Goal: Task Accomplishment & Management: Complete application form

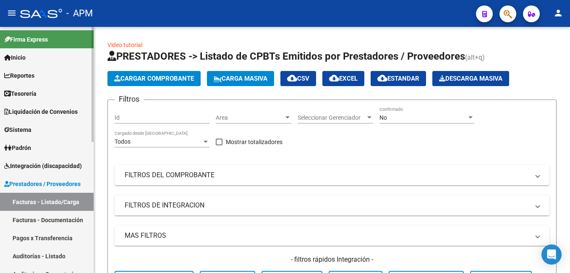
scroll to position [84, 0]
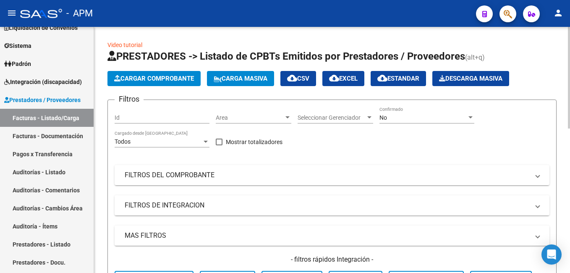
click at [158, 80] on span "Cargar Comprobante" at bounding box center [154, 79] width 80 height 8
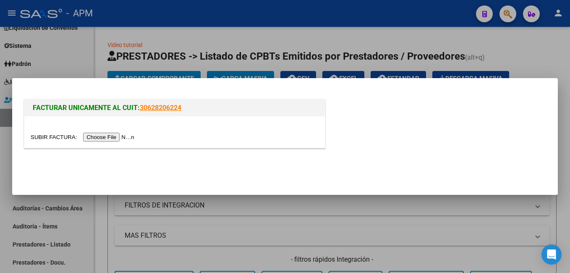
click at [104, 137] on input "file" at bounding box center [84, 137] width 106 height 9
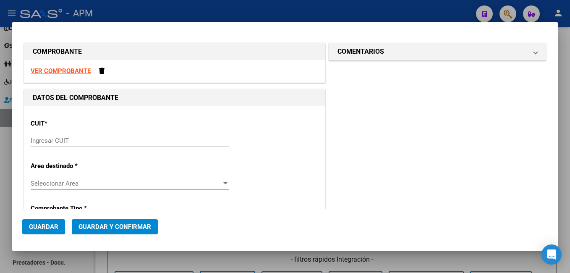
click at [76, 71] on strong "VER COMPROBANTE" at bounding box center [61, 71] width 60 height 8
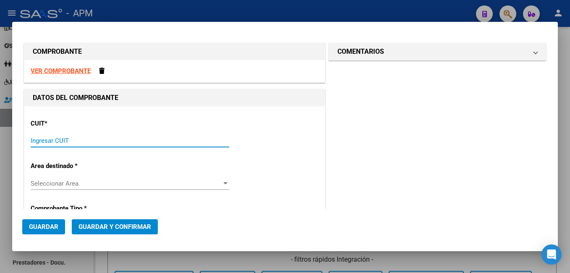
click at [77, 143] on input "Ingresar CUIT" at bounding box center [130, 141] width 199 height 8
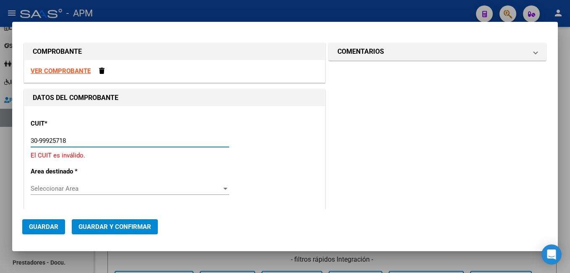
type input "30-99925718-2"
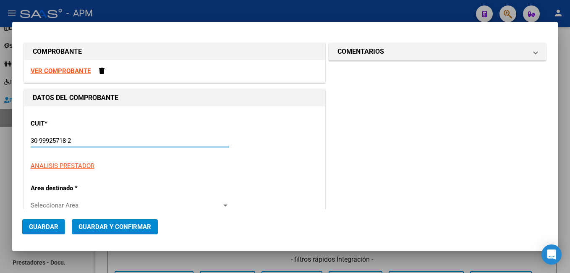
type input "28"
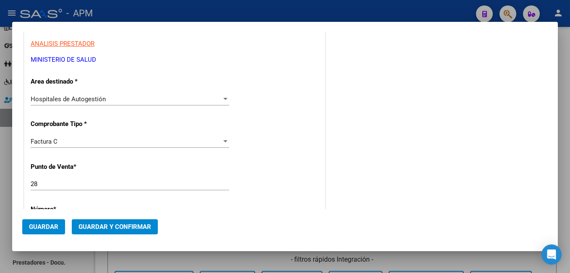
scroll to position [126, 0]
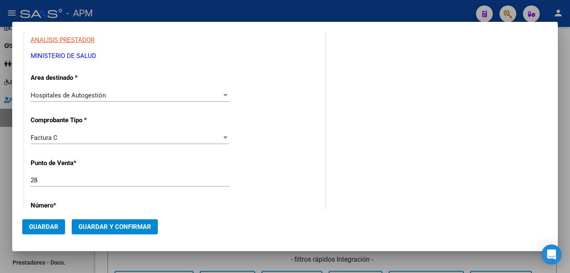
type input "30-99925718-2"
click at [46, 180] on input "28" at bounding box center [130, 180] width 199 height 8
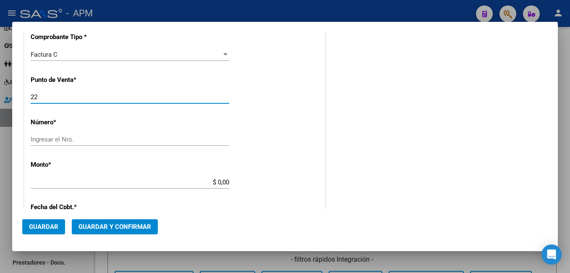
scroll to position [210, 0]
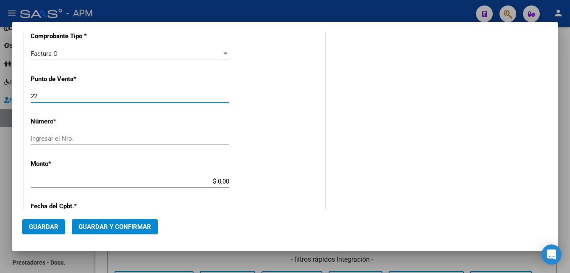
type input "22"
click at [58, 138] on input "Ingresar el Nro." at bounding box center [130, 139] width 199 height 8
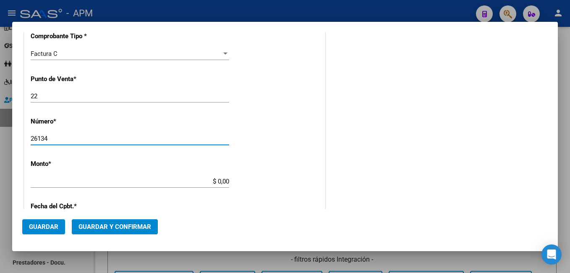
type input "26134"
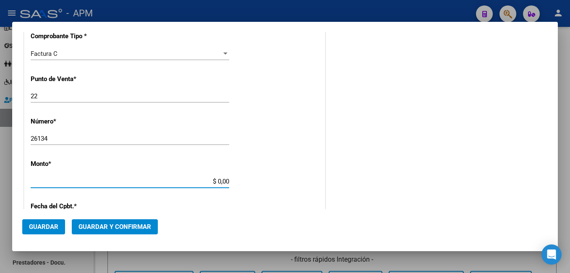
drag, startPoint x: 215, startPoint y: 182, endPoint x: 268, endPoint y: 180, distance: 53.0
click at [268, 180] on div "CUIT * 30-99925718-2 Ingresar CUIT ANALISIS PRESTADOR MINISTERIO DE [PERSON_NAM…" at bounding box center [174, 194] width 301 height 596
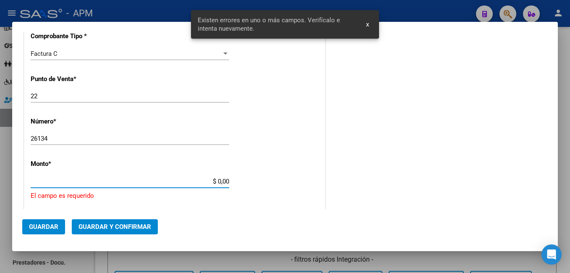
scroll to position [267, 0]
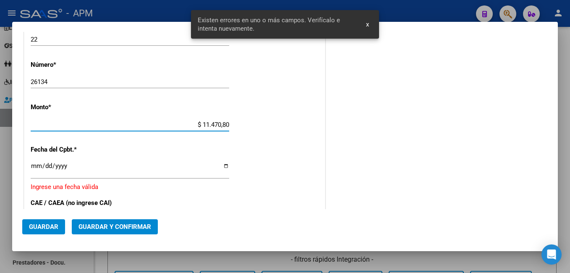
type input "$ 114.708,00"
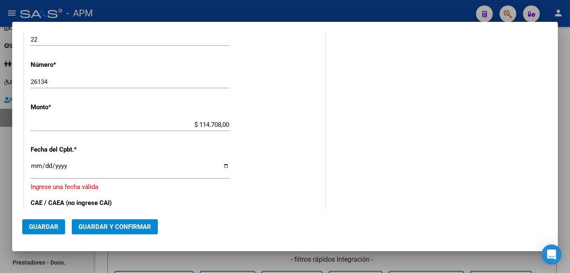
click at [37, 162] on div "Ingresar la fecha" at bounding box center [130, 170] width 199 height 18
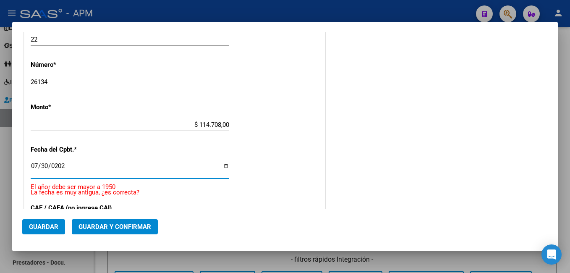
type input "[DATE]"
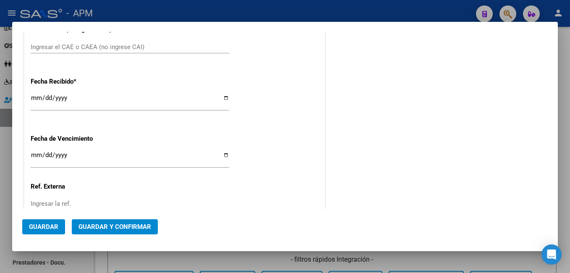
scroll to position [393, 0]
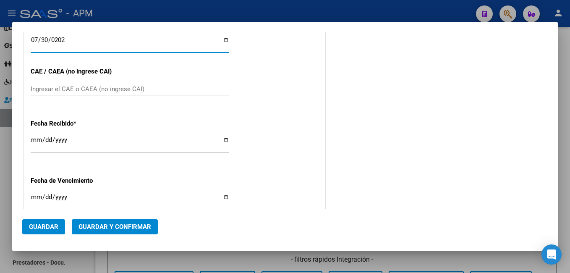
click at [143, 223] on span "Guardar y Confirmar" at bounding box center [115, 227] width 73 height 8
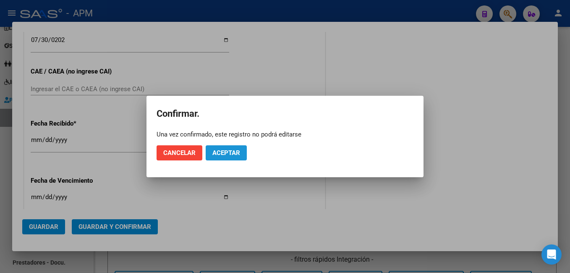
click at [235, 150] on span "Aceptar" at bounding box center [227, 153] width 28 height 8
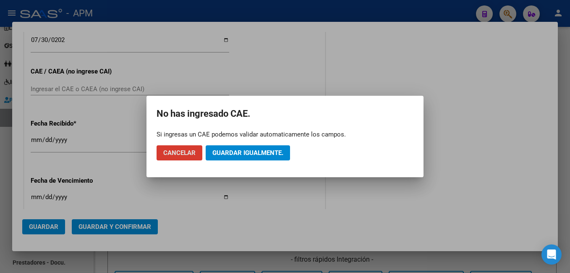
click at [235, 150] on span "Guardar igualmente." at bounding box center [248, 153] width 71 height 8
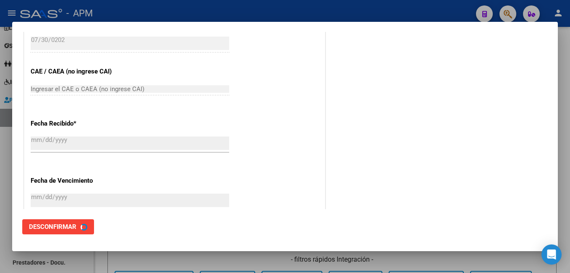
scroll to position [0, 0]
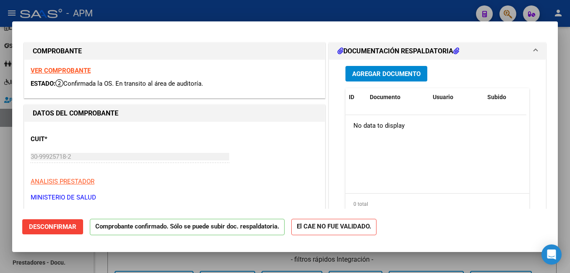
click at [174, 11] on div at bounding box center [285, 136] width 570 height 273
type input "$ 0,00"
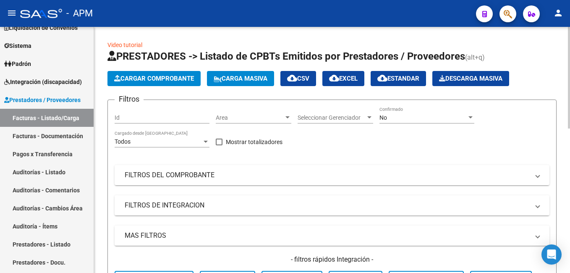
click at [161, 72] on button "Cargar Comprobante" at bounding box center [154, 78] width 93 height 15
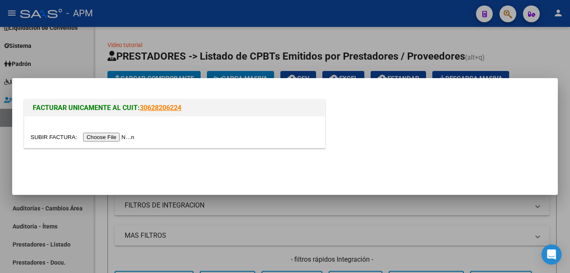
click at [109, 133] on input "file" at bounding box center [84, 137] width 106 height 9
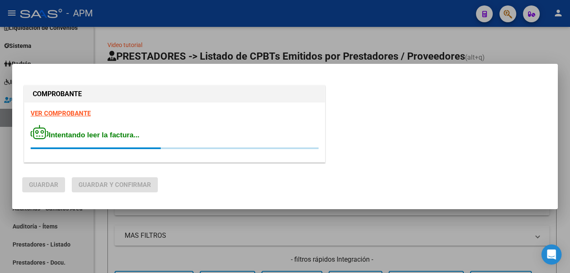
click at [59, 110] on strong "VER COMPROBANTE" at bounding box center [61, 114] width 60 height 8
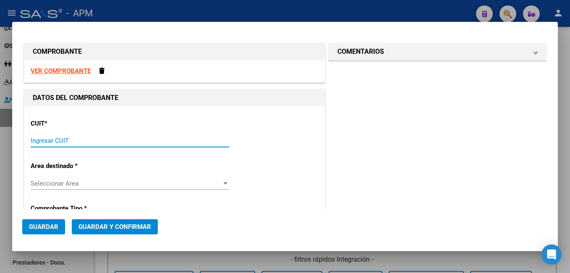
click at [86, 144] on input "Ingresar CUIT" at bounding box center [130, 141] width 199 height 8
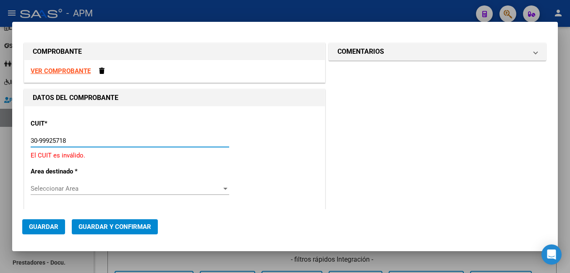
type input "30-99925718-2"
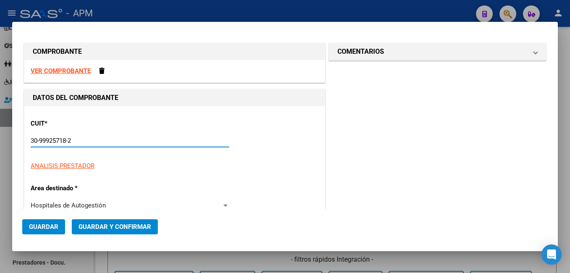
type input "22"
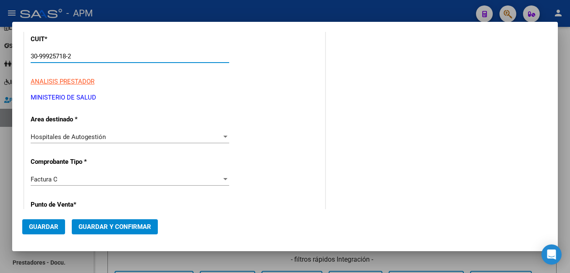
scroll to position [168, 0]
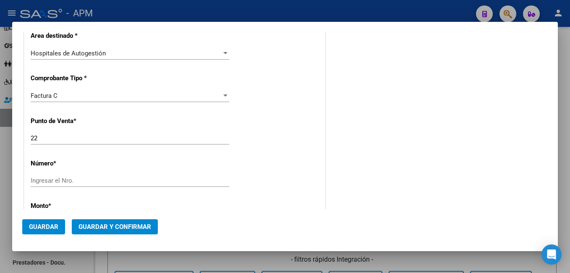
type input "30-99925718-2"
click at [73, 105] on div "Factura C Seleccionar Tipo" at bounding box center [130, 99] width 199 height 21
click at [51, 137] on input "22" at bounding box center [130, 138] width 199 height 8
type input "28"
click at [60, 180] on input "Ingresar el Nro." at bounding box center [130, 181] width 199 height 8
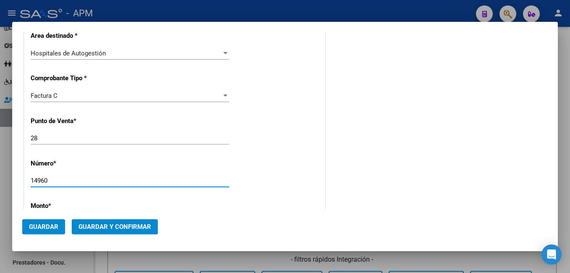
type input "14960"
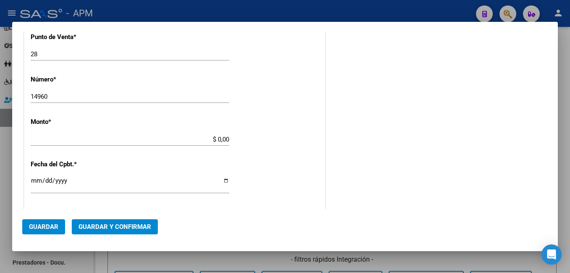
scroll to position [267, 0]
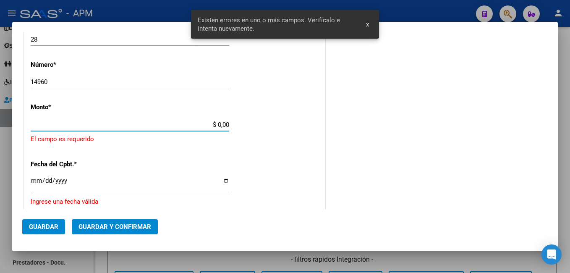
drag, startPoint x: 214, startPoint y: 123, endPoint x: 253, endPoint y: 122, distance: 39.1
click at [253, 122] on div "CUIT * 30-99925718-2 Ingresar CUIT ANALISIS PRESTADOR MINISTERIO DE [PERSON_NAM…" at bounding box center [174, 147] width 301 height 615
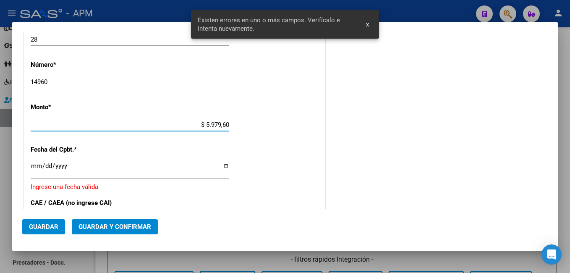
type input "$ 59.796,00"
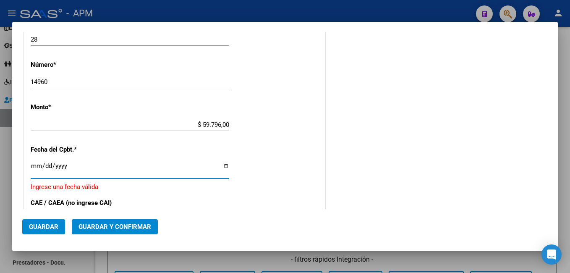
click at [39, 165] on input "Ingresar la fecha" at bounding box center [130, 169] width 199 height 13
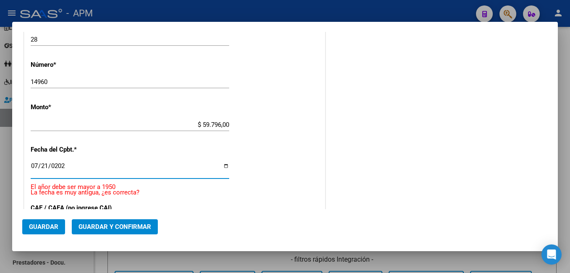
type input "[DATE]"
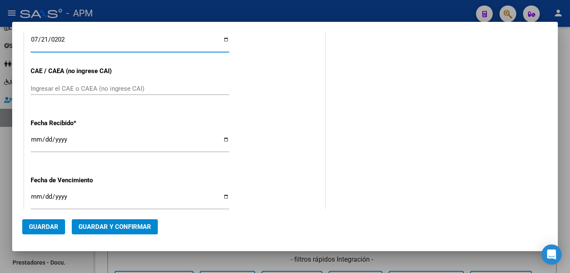
scroll to position [435, 0]
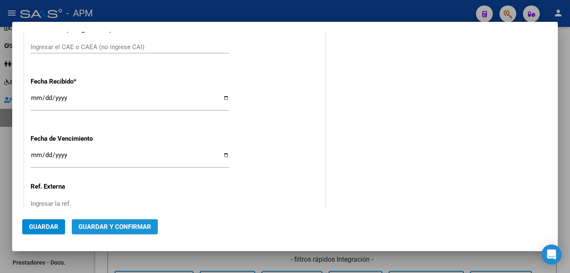
click at [122, 228] on span "Guardar y Confirmar" at bounding box center [115, 227] width 73 height 8
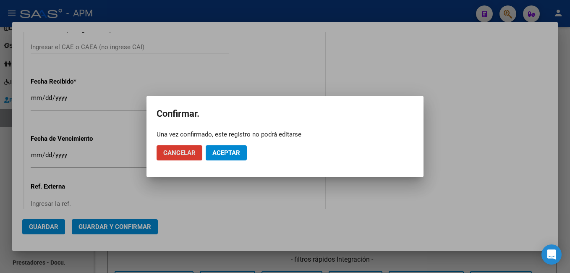
click at [233, 155] on span "Aceptar" at bounding box center [227, 153] width 28 height 8
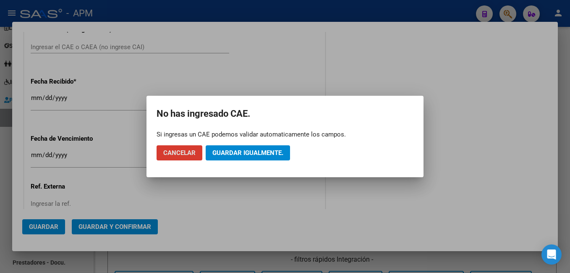
click at [233, 154] on span "Guardar igualmente." at bounding box center [248, 153] width 71 height 8
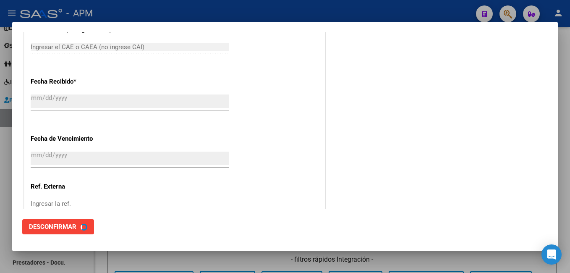
scroll to position [0, 0]
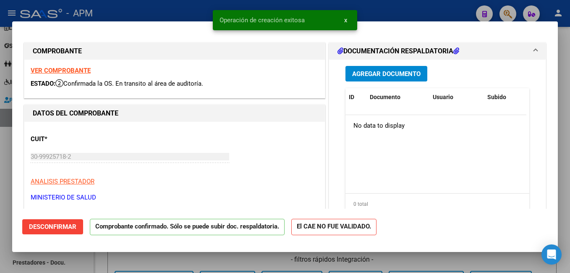
type input "$ 0,00"
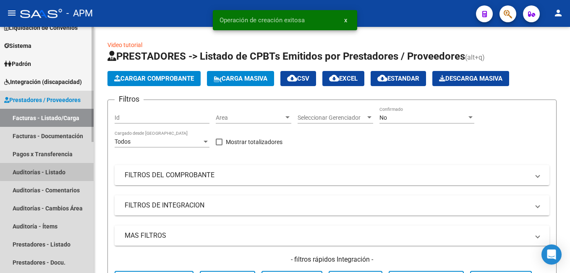
click at [49, 171] on link "Auditorías - Listado" at bounding box center [47, 172] width 94 height 18
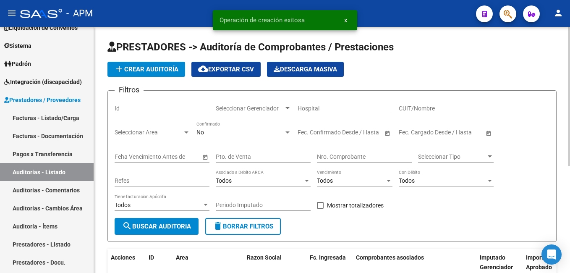
click at [133, 68] on span "add Crear Auditoría" at bounding box center [146, 70] width 64 height 8
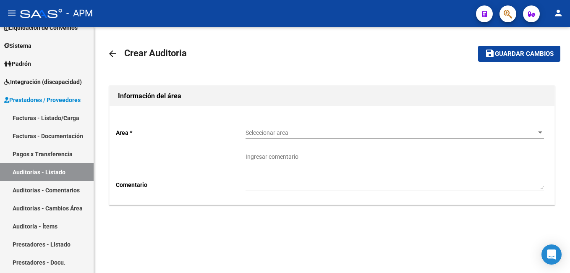
click at [332, 135] on span "Seleccionar area" at bounding box center [391, 132] width 291 height 7
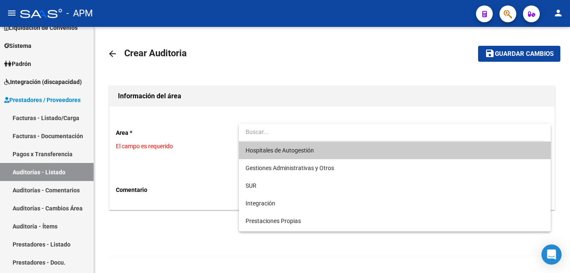
click at [321, 148] on span "Hospitales de Autogestión" at bounding box center [395, 151] width 299 height 18
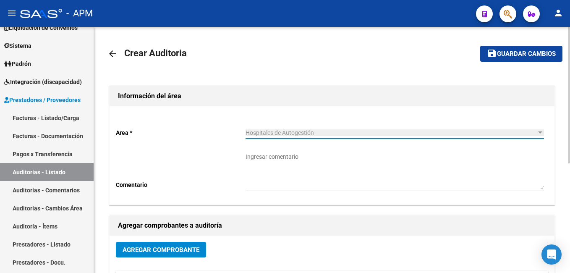
click at [188, 250] on span "Agregar Comprobante" at bounding box center [161, 250] width 77 height 8
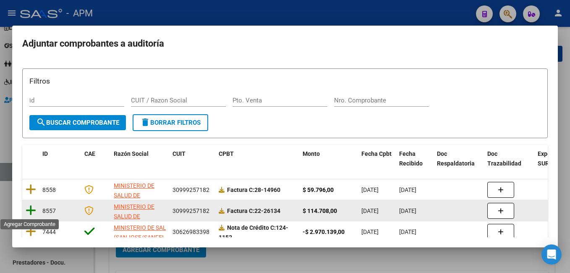
click at [32, 207] on icon at bounding box center [31, 211] width 11 height 12
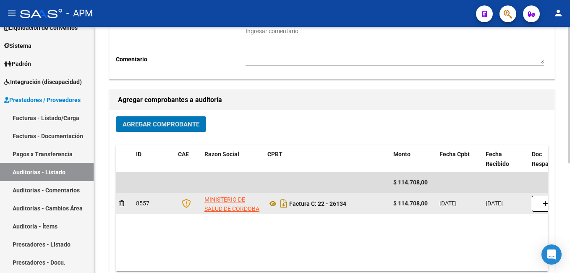
scroll to position [126, 0]
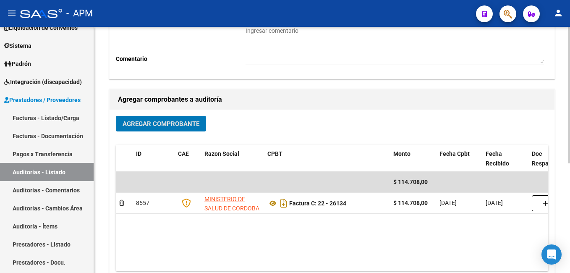
click at [165, 125] on span "Agregar Comprobante" at bounding box center [161, 124] width 77 height 8
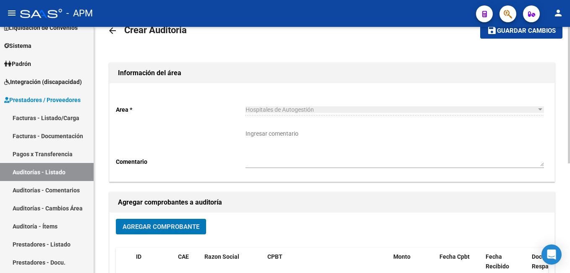
scroll to position [0, 0]
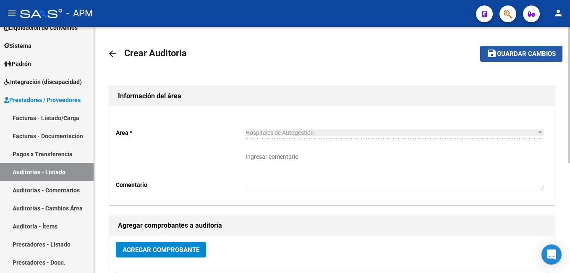
click at [514, 51] on span "Guardar cambios" at bounding box center [526, 54] width 59 height 8
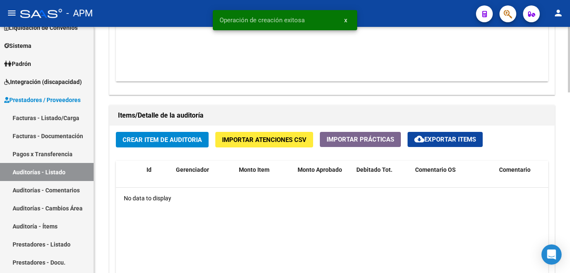
scroll to position [546, 0]
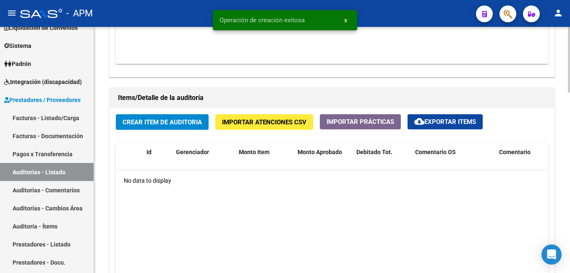
click at [165, 122] on span "Crear Item de Auditoria" at bounding box center [162, 122] width 79 height 8
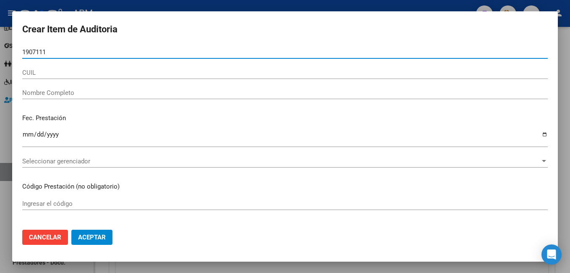
type input "19071119"
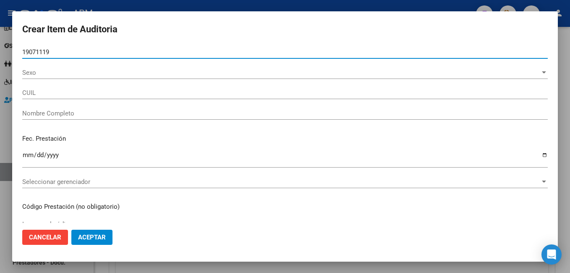
type input "27190711191"
type input "[PERSON_NAME]"
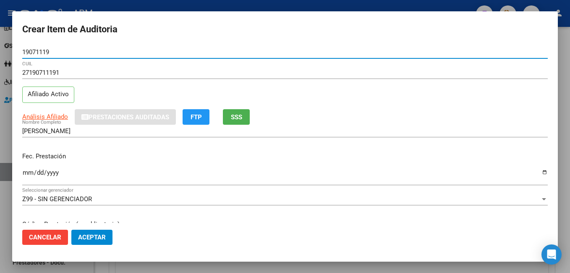
type input "19071119"
click at [27, 173] on input "Ingresar la fecha" at bounding box center [285, 175] width 526 height 13
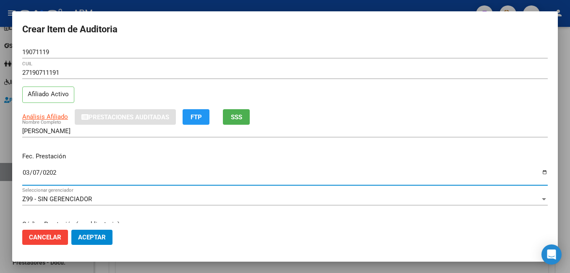
type input "[DATE]"
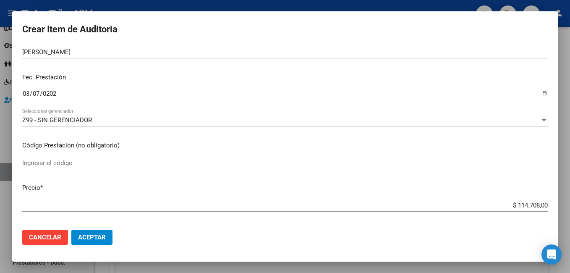
scroll to position [84, 0]
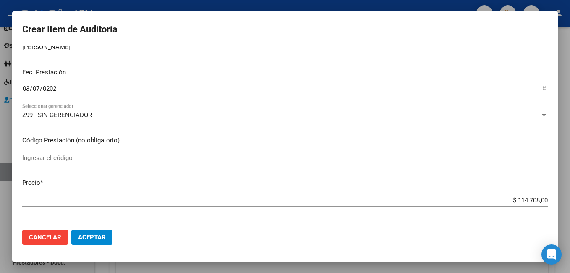
click at [60, 152] on div "Ingresar el código" at bounding box center [285, 158] width 526 height 13
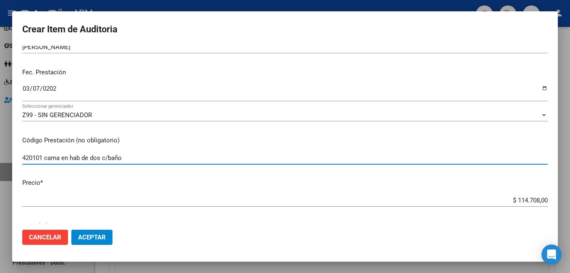
type input "420101 cama en hab de dos c/baño"
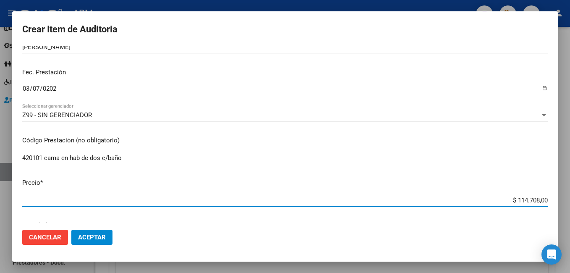
drag, startPoint x: 512, startPoint y: 200, endPoint x: 552, endPoint y: 193, distance: 40.9
click at [552, 193] on mat-dialog-content "19071119 Nro Documento 27190711191 CUIL Afiliado Activo Análisis Afiliado Prest…" at bounding box center [285, 135] width 546 height 178
type input "$ 0,05"
type input "$ 0,57"
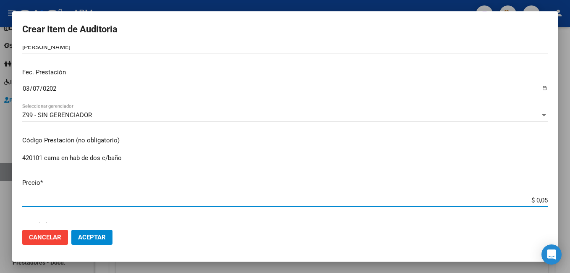
type input "$ 0,57"
type input "$ 5,73"
type input "$ 57,35"
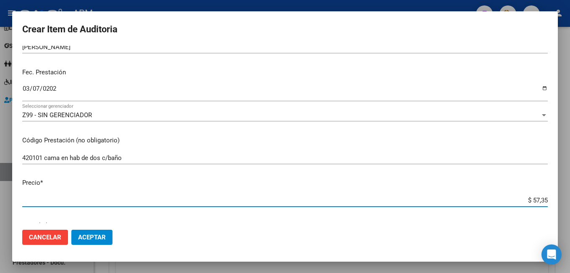
type input "$ 573,54"
type input "$ 5.735,40"
type input "$ 57.354,00"
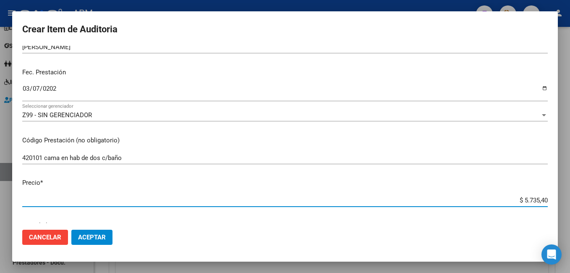
type input "$ 57.354,00"
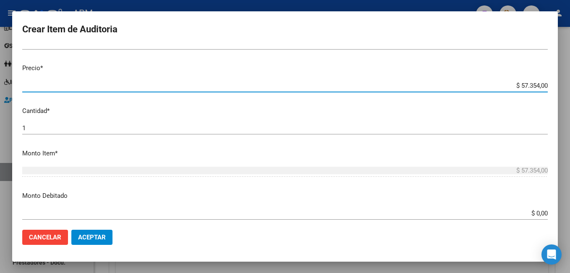
scroll to position [210, 0]
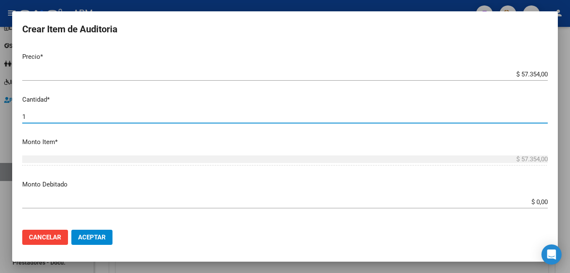
click at [27, 118] on input "1" at bounding box center [285, 117] width 526 height 8
type input "2"
type input "$ 114.708,00"
type input "2"
click at [102, 234] on span "Aceptar" at bounding box center [92, 238] width 28 height 8
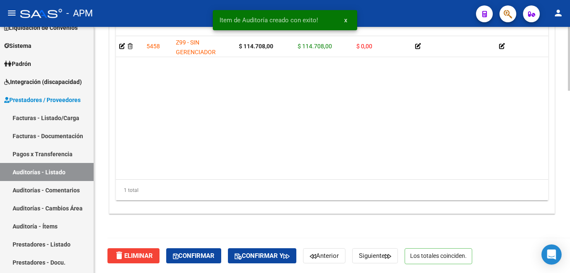
scroll to position [703, 0]
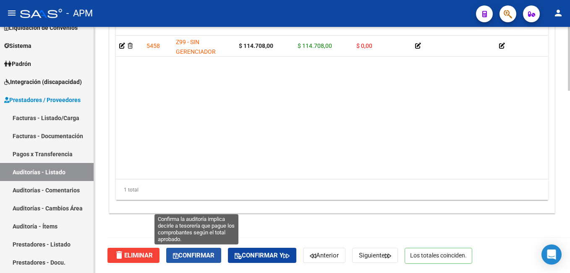
click at [193, 255] on span "Confirmar" at bounding box center [194, 256] width 42 height 8
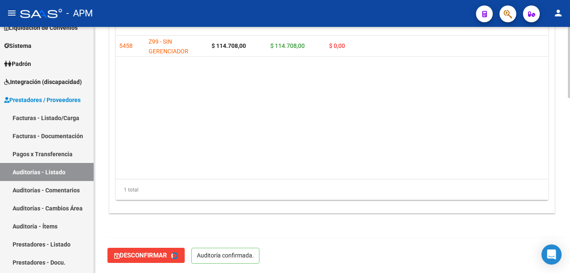
type input "202509"
click at [55, 171] on link "Auditorías - Listado" at bounding box center [47, 172] width 94 height 18
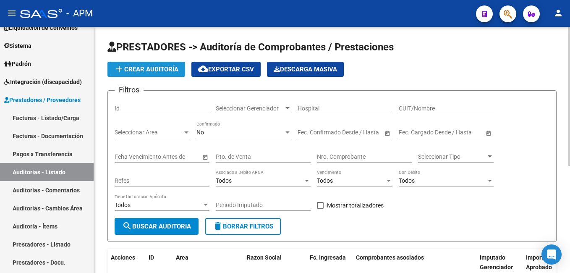
click at [147, 66] on span "add Crear Auditoría" at bounding box center [146, 70] width 64 height 8
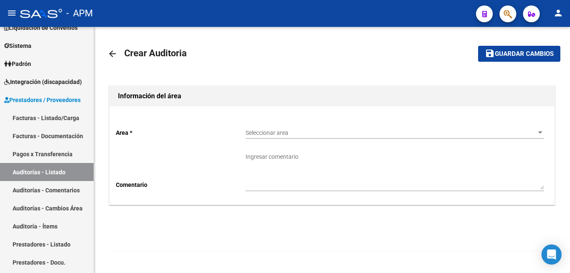
click at [329, 126] on div "Seleccionar area Seleccionar area" at bounding box center [395, 130] width 299 height 17
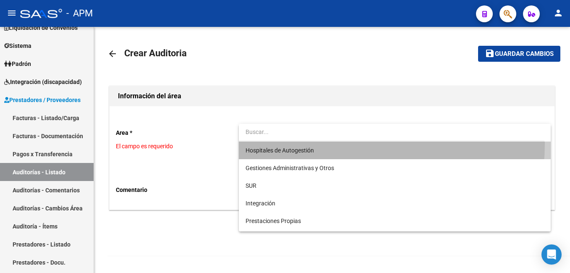
click at [328, 144] on span "Hospitales de Autogestión" at bounding box center [395, 151] width 299 height 18
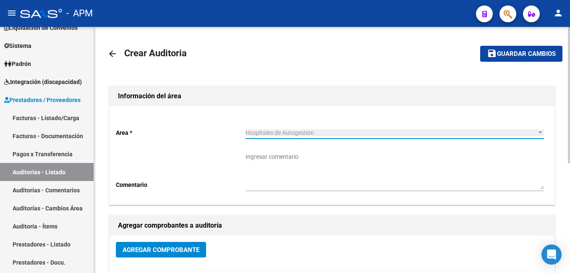
click at [174, 256] on button "Agregar Comprobante" at bounding box center [161, 250] width 90 height 16
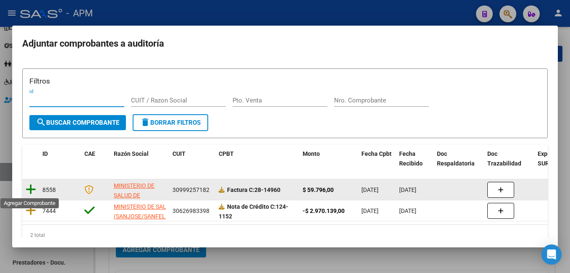
click at [31, 192] on icon at bounding box center [31, 190] width 11 height 12
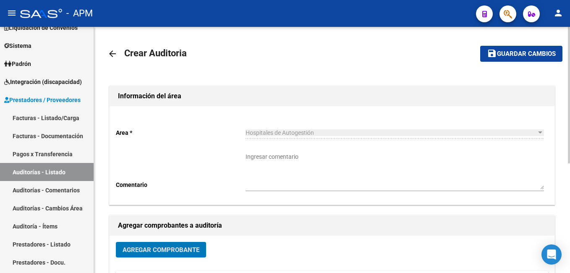
click at [506, 50] on span "Guardar cambios" at bounding box center [526, 54] width 59 height 8
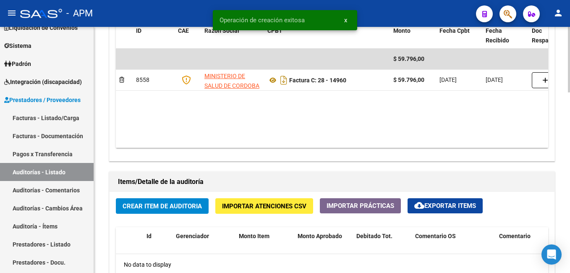
scroll to position [546, 0]
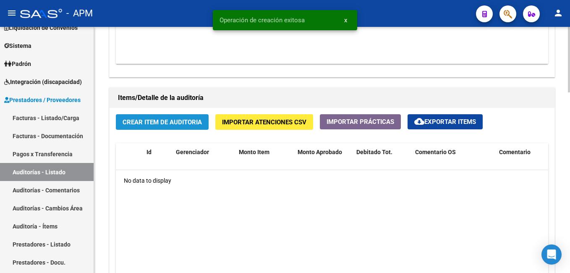
click at [166, 123] on span "Crear Item de Auditoria" at bounding box center [162, 122] width 79 height 8
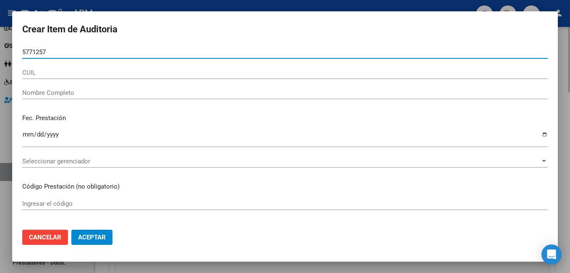
type input "57712576"
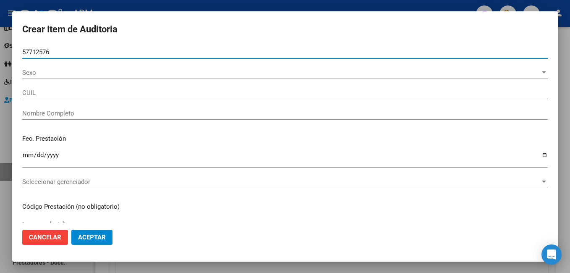
type input "27577125762"
type input "[PERSON_NAME]"
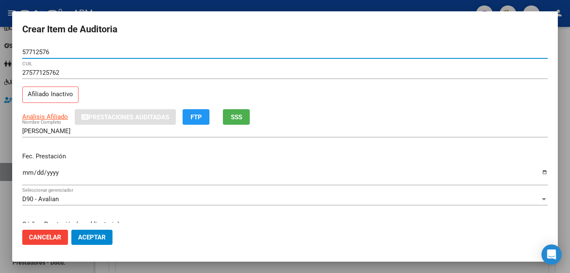
type input "57712576"
click at [23, 173] on input "Ingresar la fecha" at bounding box center [285, 175] width 526 height 13
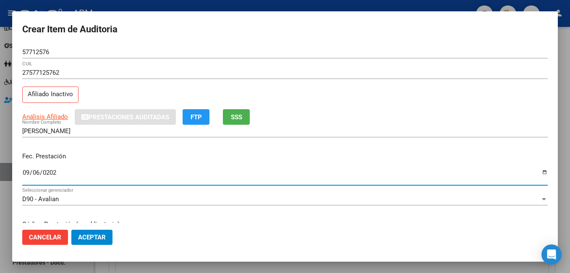
type input "[DATE]"
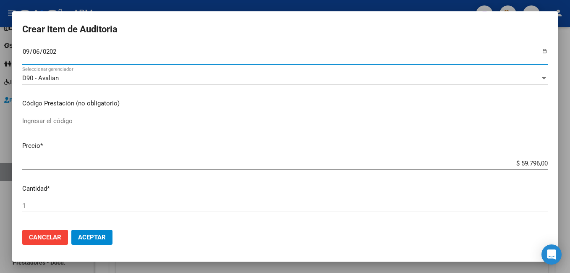
scroll to position [126, 0]
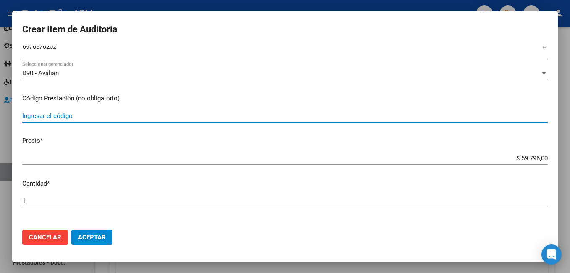
click at [47, 119] on input "Ingresar el código" at bounding box center [285, 116] width 526 height 8
type input "420132 consulta en guardia"
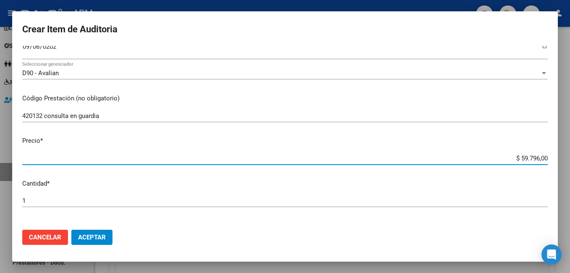
drag, startPoint x: 515, startPoint y: 158, endPoint x: 549, endPoint y: 151, distance: 34.7
click at [549, 151] on mat-dialog-content "57712576 Nro Documento 27577125762 CUIL Afiliado Inactivo Análisis Afiliado Pre…" at bounding box center [285, 135] width 546 height 178
type input "$ 0,03"
type input "$ 0,39"
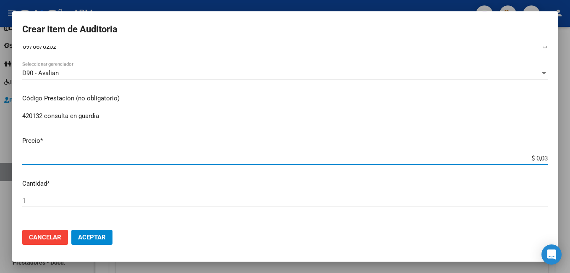
type input "$ 0,39"
type input "$ 3,90"
type input "$ 39,00"
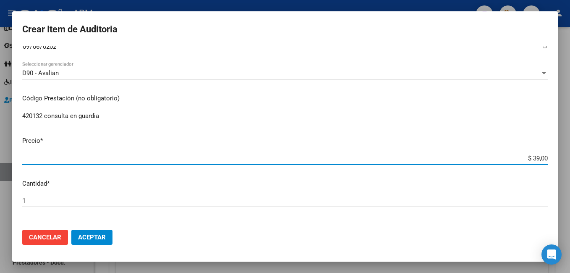
type input "$ 390,00"
type input "$ 3.900,00"
click at [92, 242] on button "Aceptar" at bounding box center [91, 237] width 41 height 15
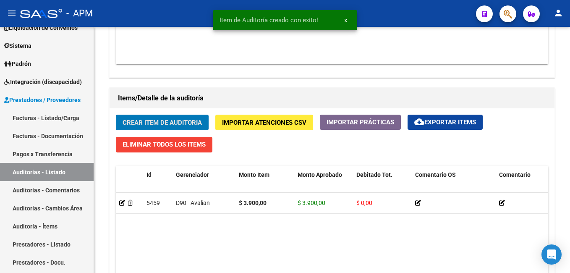
scroll to position [547, 0]
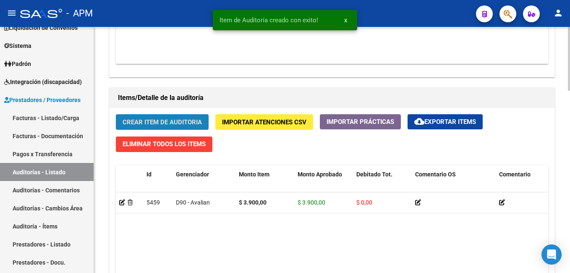
click at [141, 124] on span "Crear Item de Auditoria" at bounding box center [162, 122] width 79 height 8
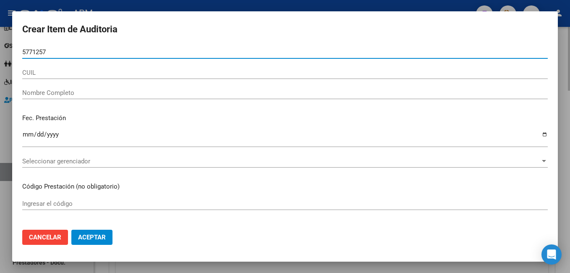
type input "57712576"
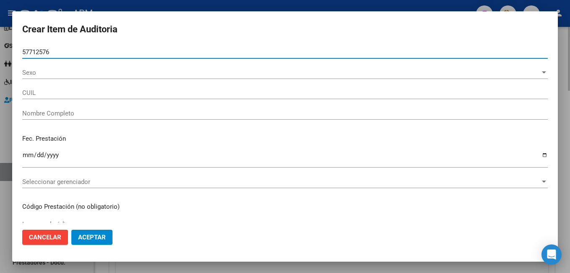
type input "27577125762"
type input "[PERSON_NAME]"
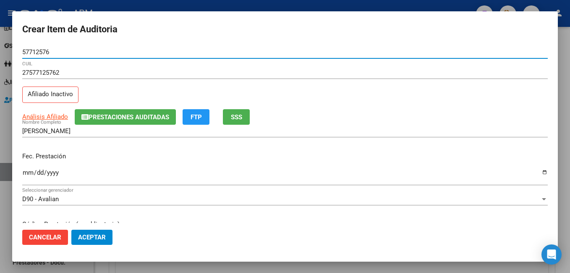
type input "57712576"
click at [28, 173] on input "Ingresar la fecha" at bounding box center [285, 175] width 526 height 13
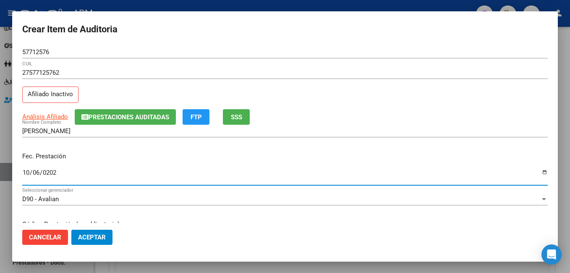
type input "[DATE]"
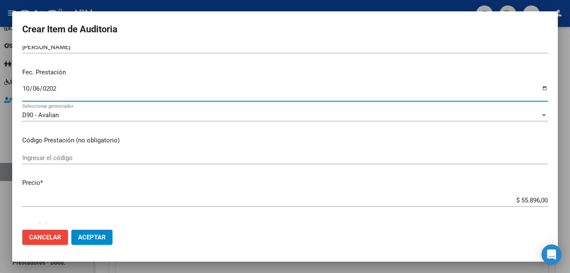
click at [62, 158] on input "Ingresar el código" at bounding box center [285, 158] width 526 height 8
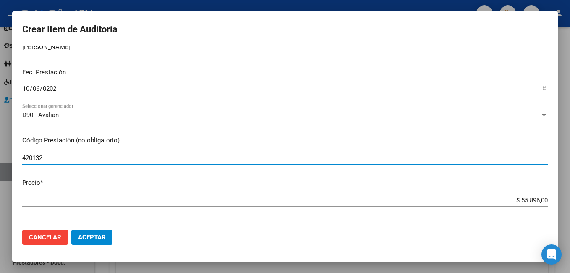
type input "420132"
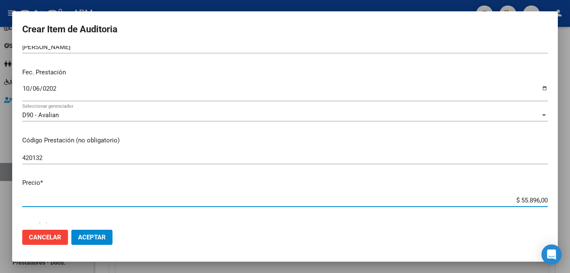
drag, startPoint x: 512, startPoint y: 199, endPoint x: 572, endPoint y: 205, distance: 59.6
click at [570, 205] on html "menu - APM person Firma Express Inicio Instructivos Contacto OS Reportes Tabler…" at bounding box center [285, 136] width 570 height 273
type input "$ 0,03"
type input "$ 0,39"
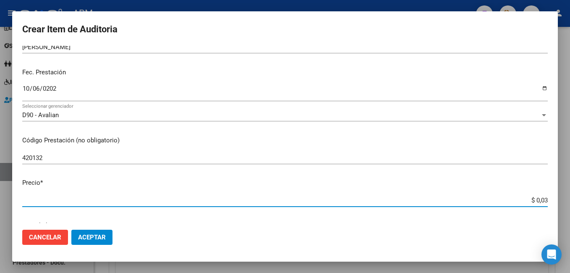
type input "$ 0,39"
type input "$ 3,90"
type input "$ 39,00"
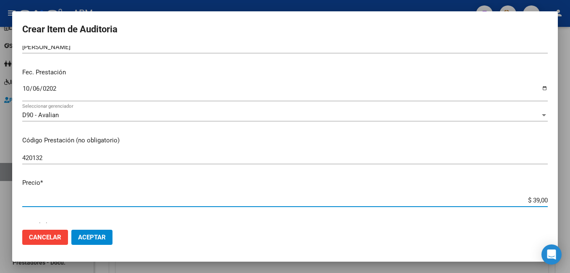
type input "$ 390,00"
type input "$ 3.900,00"
click at [97, 239] on span "Aceptar" at bounding box center [92, 238] width 28 height 8
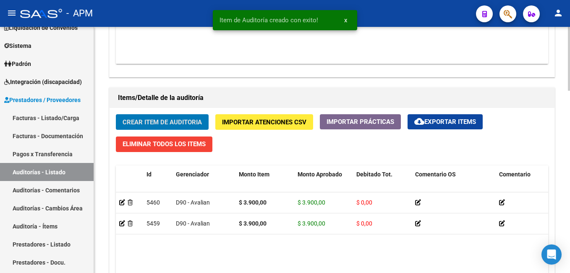
click at [172, 126] on button "Crear Item de Auditoria" at bounding box center [162, 122] width 93 height 16
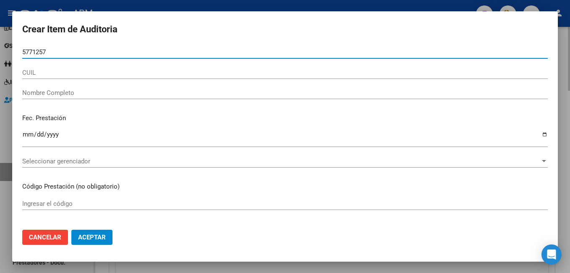
type input "57712576"
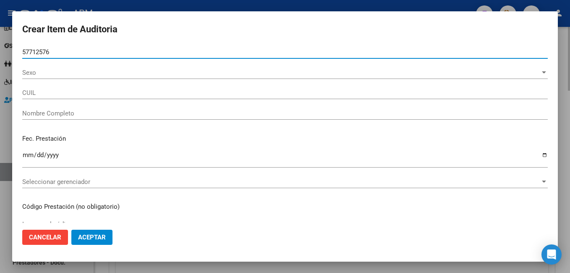
type input "27577125762"
type input "[PERSON_NAME]"
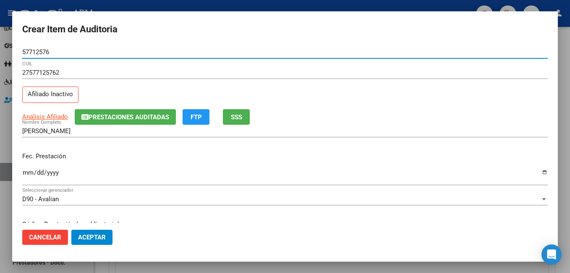
type input "57712576"
click at [24, 174] on input "Ingresar la fecha" at bounding box center [285, 175] width 526 height 13
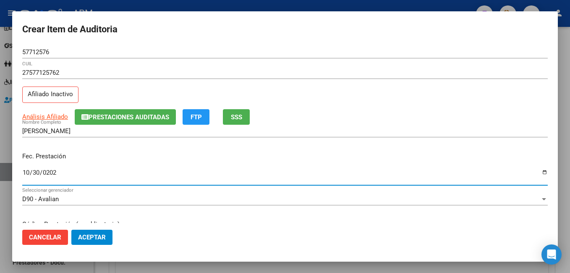
type input "[DATE]"
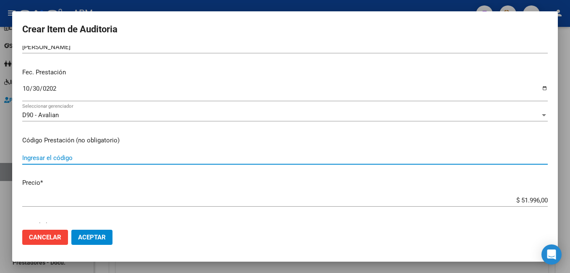
click at [60, 160] on input "Ingresar el código" at bounding box center [285, 158] width 526 height 8
type input "420102 Consulta pediátrica"
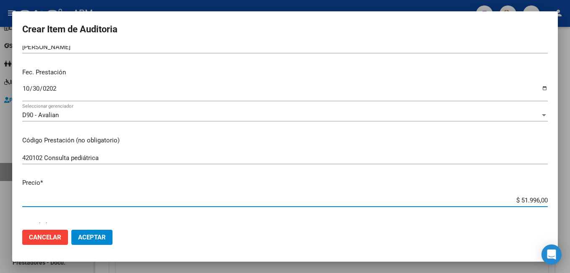
drag, startPoint x: 513, startPoint y: 200, endPoint x: 572, endPoint y: 197, distance: 58.8
click at [570, 197] on html "menu - APM person Firma Express Inicio Instructivos Contacto OS Reportes Tabler…" at bounding box center [285, 136] width 570 height 273
type input "$ 0,03"
type input "$ 0,39"
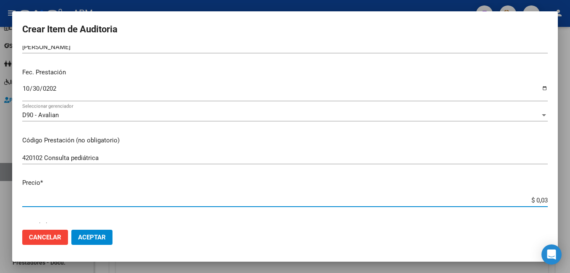
type input "$ 0,39"
type input "$ 3,90"
type input "$ 39,00"
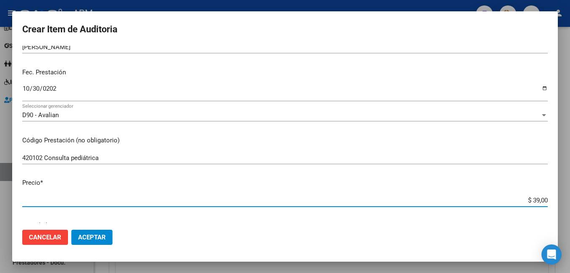
type input "$ 390,00"
type input "$ 3.900,00"
click at [92, 239] on span "Aceptar" at bounding box center [92, 238] width 28 height 8
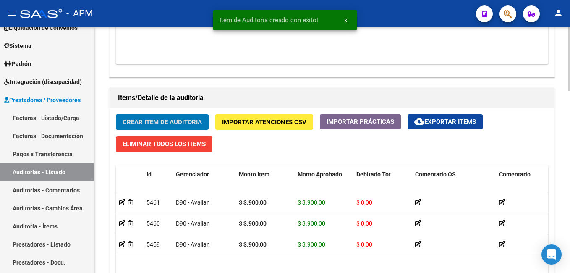
click at [142, 116] on button "Crear Item de Auditoria" at bounding box center [162, 122] width 93 height 16
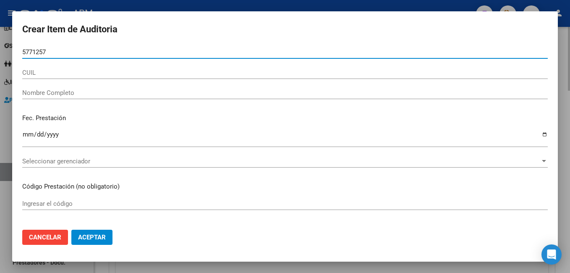
type input "57712576"
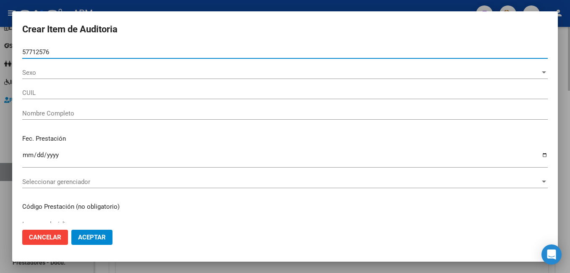
type input "27577125762"
type input "[PERSON_NAME]"
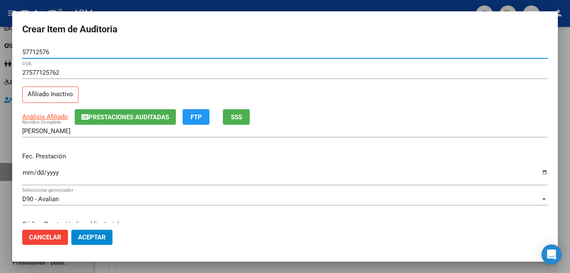
type input "57712576"
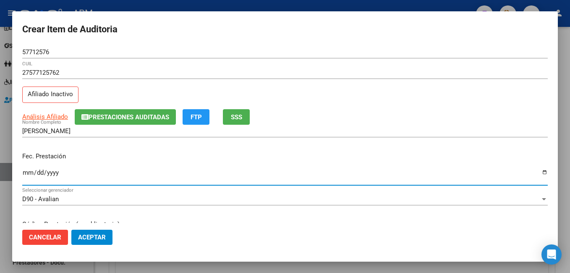
click at [27, 173] on input "Ingresar la fecha" at bounding box center [285, 175] width 526 height 13
type input "[DATE]"
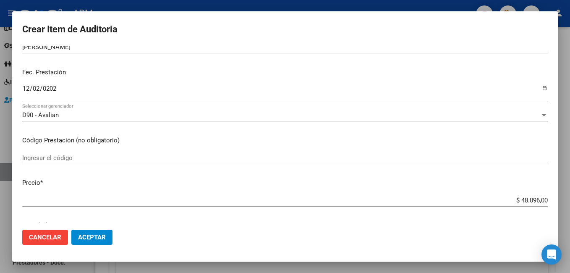
click at [55, 159] on input "Ingresar el código" at bounding box center [285, 158] width 526 height 8
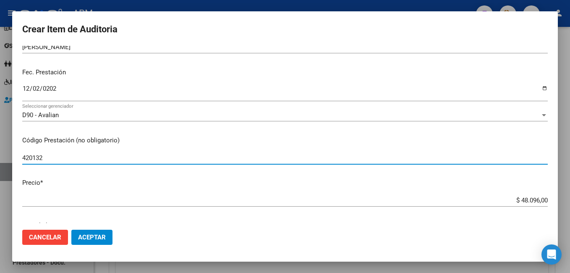
type input "420132"
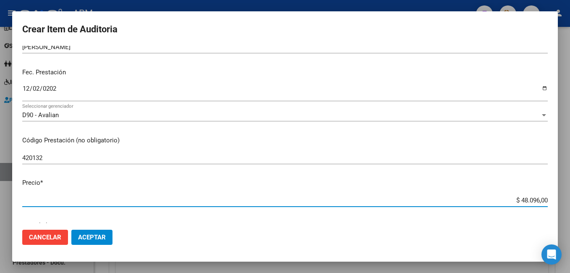
drag, startPoint x: 513, startPoint y: 197, endPoint x: 572, endPoint y: 204, distance: 58.7
click at [570, 204] on html "menu - APM person Firma Express Inicio Instructivos Contacto OS Reportes Tabler…" at bounding box center [285, 136] width 570 height 273
type input "$ 0,03"
type input "$ 0,39"
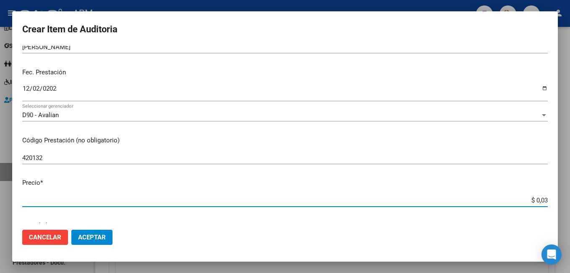
type input "$ 0,39"
type input "$ 3,90"
type input "$ 39,00"
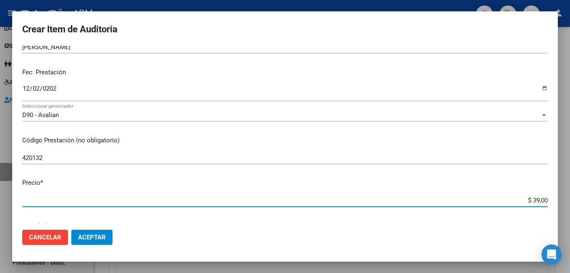
type input "$ 390,00"
type input "$ 3.900,00"
click at [105, 232] on button "Aceptar" at bounding box center [91, 237] width 41 height 15
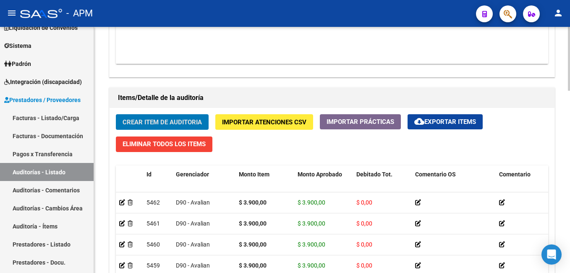
click at [157, 116] on button "Crear Item de Auditoria" at bounding box center [162, 122] width 93 height 16
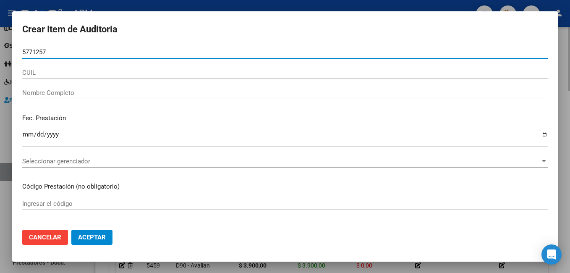
type input "57712576"
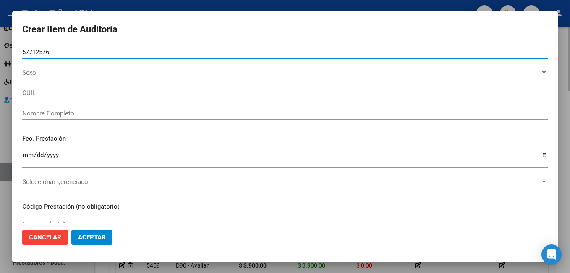
type input "27577125762"
type input "[PERSON_NAME]"
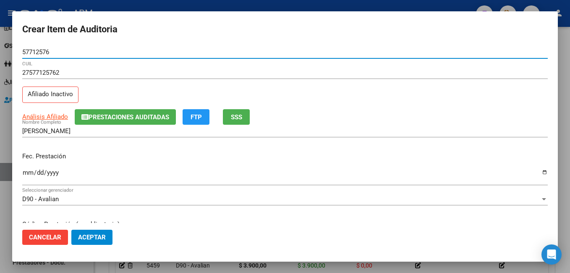
type input "57712576"
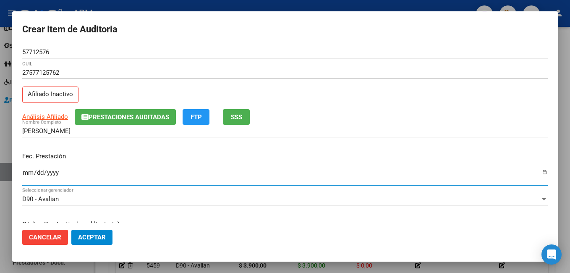
click at [28, 179] on input "Ingresar la fecha" at bounding box center [285, 175] width 526 height 13
type input "[DATE]"
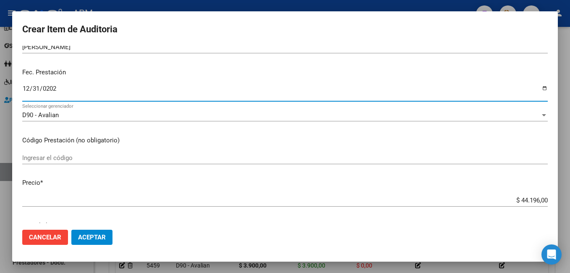
click at [68, 157] on input "Ingresar el código" at bounding box center [285, 158] width 526 height 8
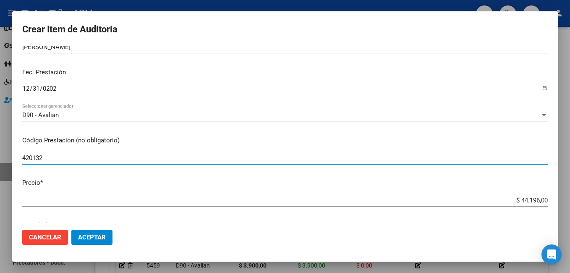
type input "420132"
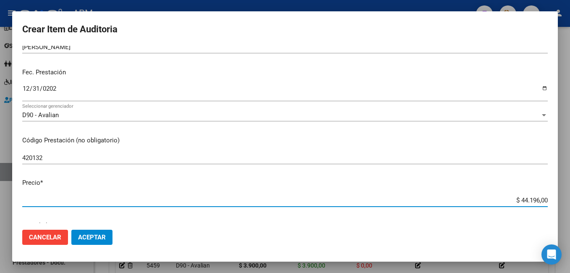
drag, startPoint x: 516, startPoint y: 197, endPoint x: 571, endPoint y: 194, distance: 55.1
click at [570, 194] on html "menu - APM person Firma Express Inicio Instructivos Contacto OS Reportes Tabler…" at bounding box center [285, 136] width 570 height 273
type input "$ 0,03"
type input "$ 0,39"
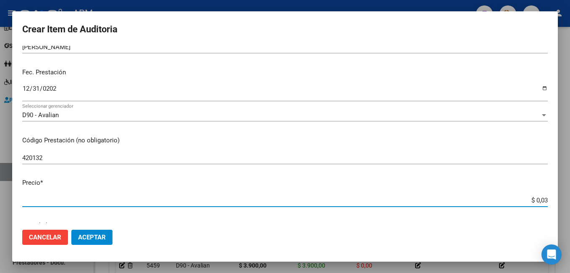
type input "$ 0,39"
type input "$ 3,90"
type input "$ 39,00"
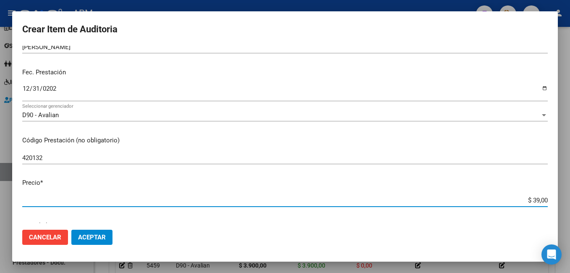
type input "$ 390,00"
type input "$ 3.900,00"
click at [87, 236] on span "Aceptar" at bounding box center [92, 238] width 28 height 8
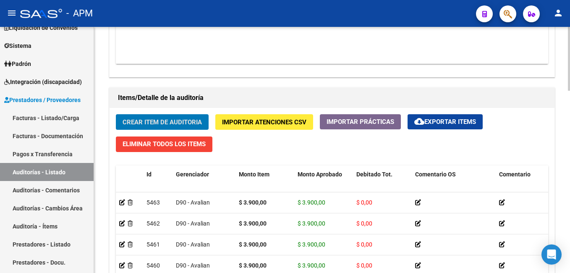
click at [160, 123] on span "Crear Item de Auditoria" at bounding box center [162, 122] width 79 height 8
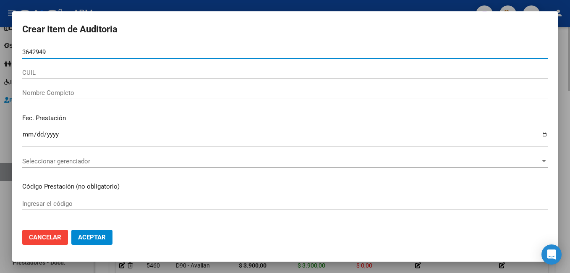
type input "36429496"
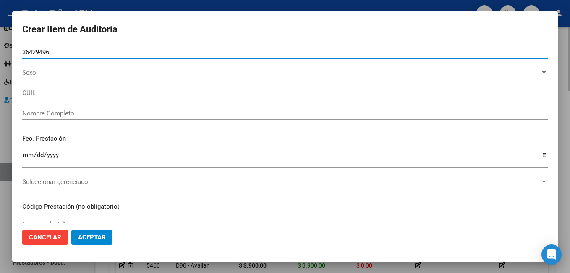
type input "23364294964"
type input "[PERSON_NAME] [PERSON_NAME]"
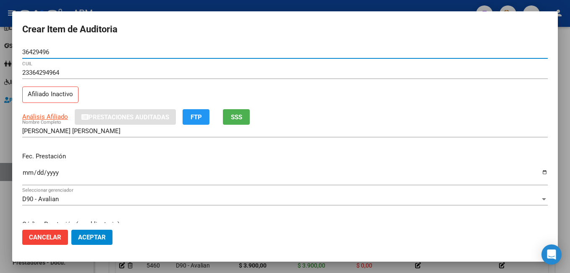
type input "36429496"
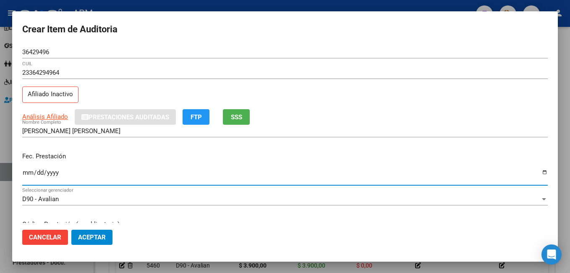
click at [28, 174] on input "Ingresar la fecha" at bounding box center [285, 175] width 526 height 13
type input "[DATE]"
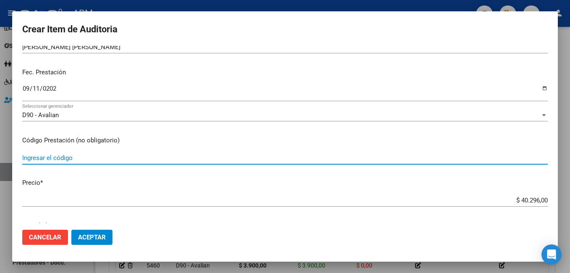
click at [47, 155] on input "Ingresar el código" at bounding box center [285, 158] width 526 height 8
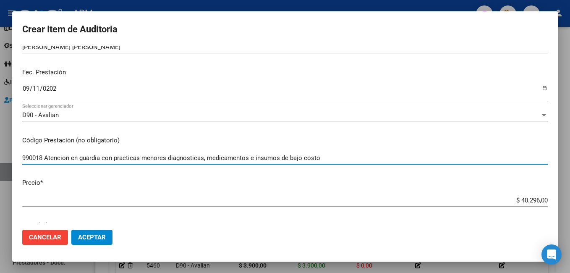
type input "990018 Atencion en guardia con practicas menores diagnosticas, medicamentos e i…"
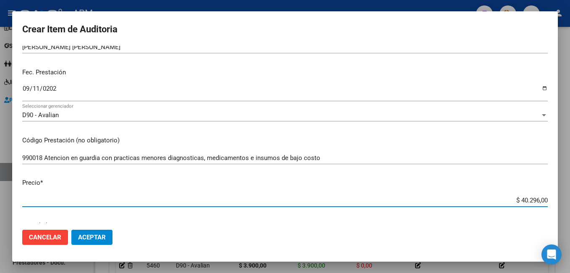
drag, startPoint x: 512, startPoint y: 202, endPoint x: 572, endPoint y: 196, distance: 59.6
click at [570, 196] on html "menu - APM person Firma Express Inicio Instructivos Contacto OS Reportes Tabler…" at bounding box center [285, 136] width 570 height 273
type input "$ 0,01"
type input "$ 0,11"
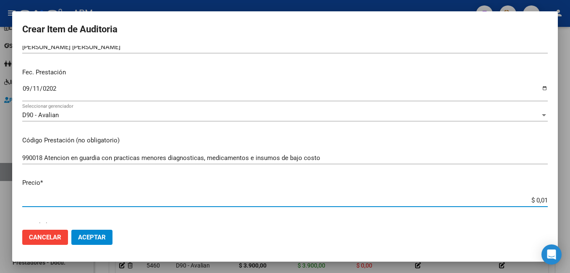
type input "$ 0,11"
type input "$ 1,17"
type input "$ 11,70"
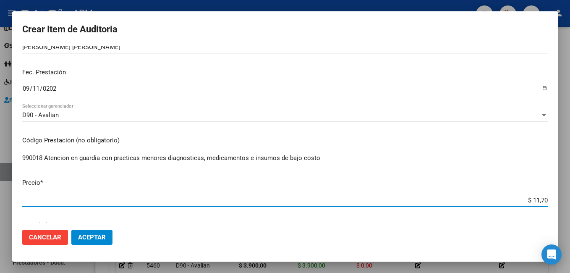
type input "$ 117,00"
type input "$ 1.170,00"
type input "$ 11.700,00"
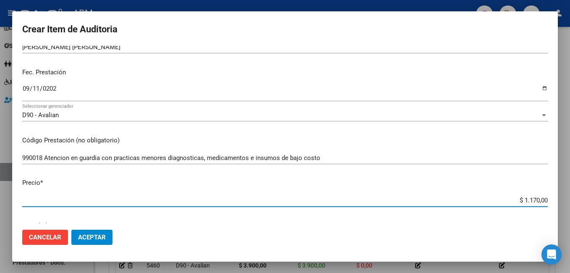
type input "$ 11.700,00"
click at [89, 233] on button "Aceptar" at bounding box center [91, 237] width 41 height 15
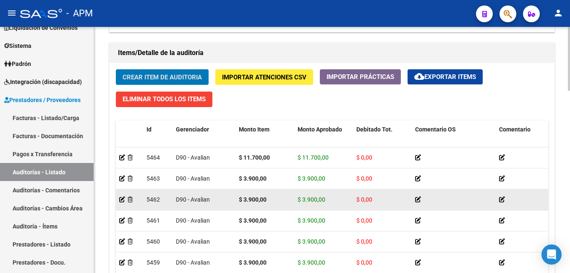
scroll to position [589, 0]
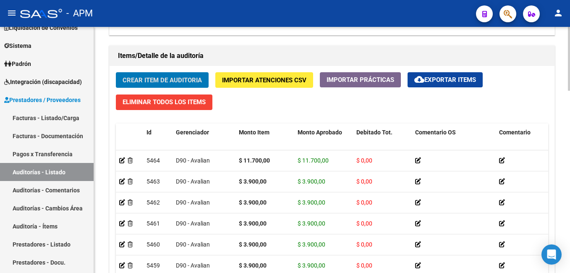
click at [162, 79] on span "Crear Item de Auditoria" at bounding box center [162, 80] width 79 height 8
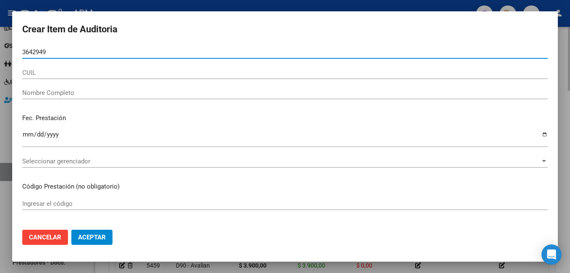
type input "36429496"
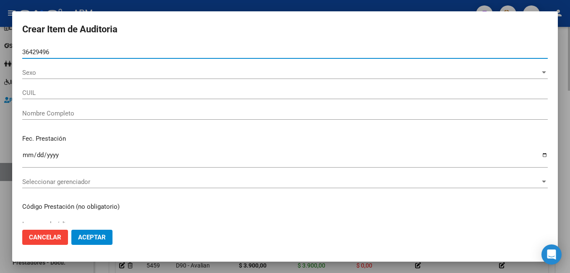
type input "23364294964"
type input "[PERSON_NAME] [PERSON_NAME]"
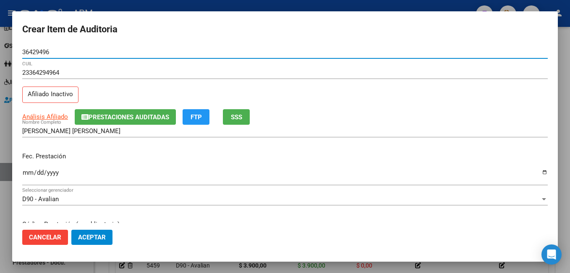
type input "36429496"
click at [29, 169] on input "Ingresar la fecha" at bounding box center [285, 175] width 526 height 13
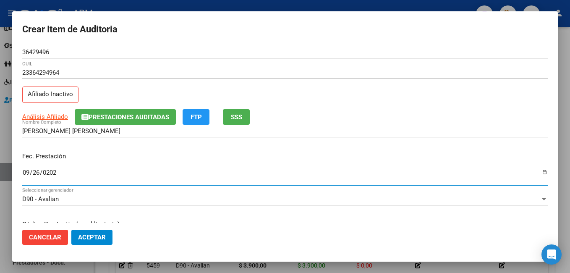
type input "[DATE]"
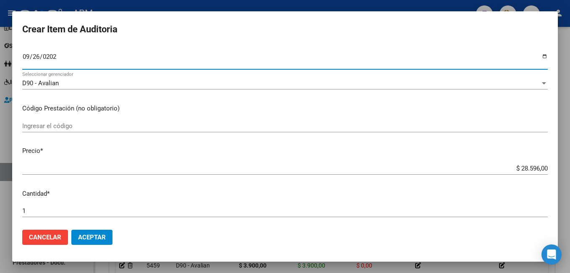
scroll to position [126, 0]
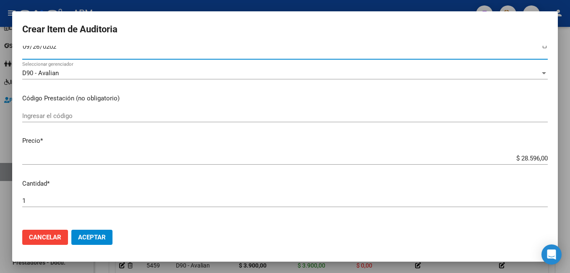
click at [82, 114] on input "Ingresar el código" at bounding box center [285, 116] width 526 height 8
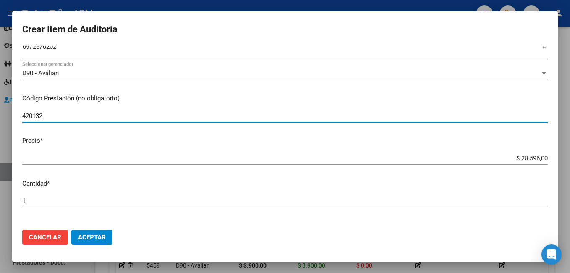
type input "420132"
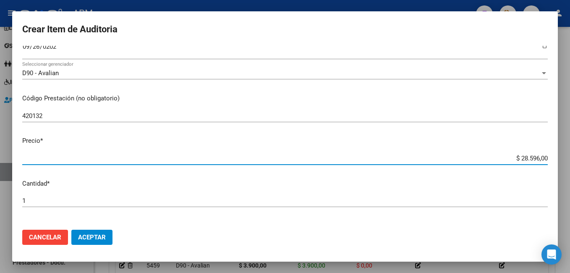
drag, startPoint x: 513, startPoint y: 160, endPoint x: 566, endPoint y: 161, distance: 52.5
click at [566, 161] on div "Crear Item de Auditoria 36429496 Nro Documento 23364294964 CUIL Afiliado Inacti…" at bounding box center [285, 136] width 570 height 273
type input "$ 0,03"
type input "$ 0,39"
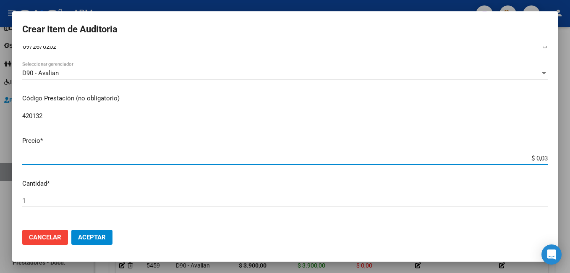
type input "$ 0,39"
type input "$ 3,90"
type input "$ 39,00"
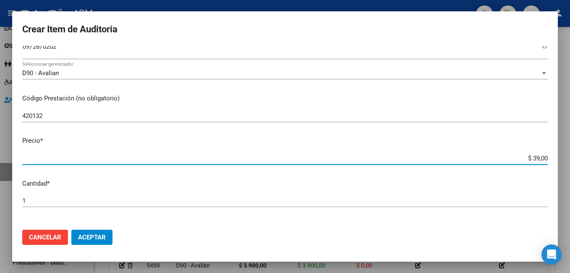
type input "$ 390,00"
type input "$ 3.900,00"
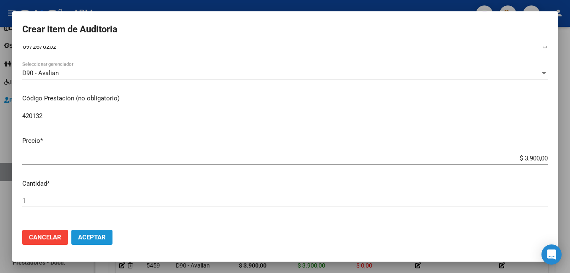
click at [105, 237] on span "Aceptar" at bounding box center [92, 238] width 28 height 8
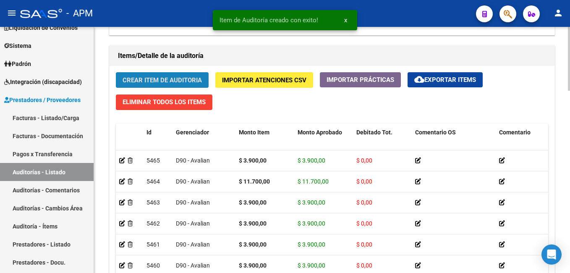
click at [166, 75] on button "Crear Item de Auditoria" at bounding box center [162, 80] width 93 height 16
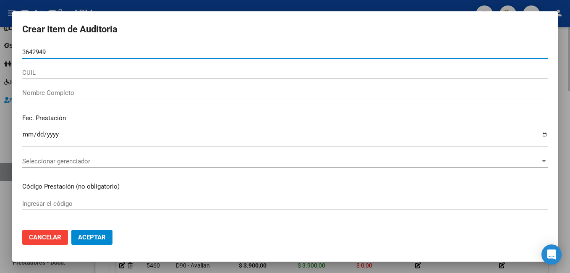
type input "36429496"
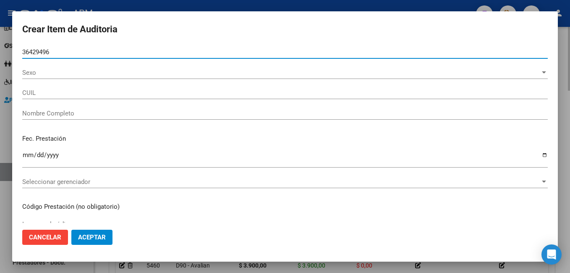
type input "23364294964"
type input "[PERSON_NAME] [PERSON_NAME]"
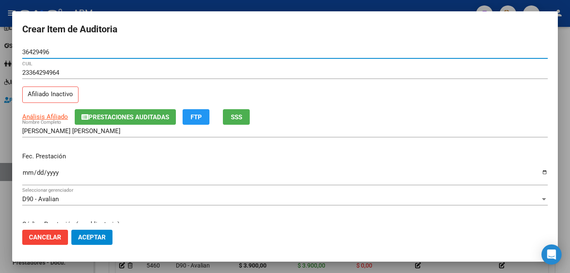
type input "36429496"
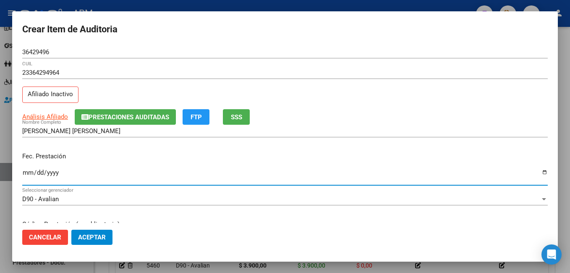
click at [25, 172] on input "Ingresar la fecha" at bounding box center [285, 175] width 526 height 13
type input "[DATE]"
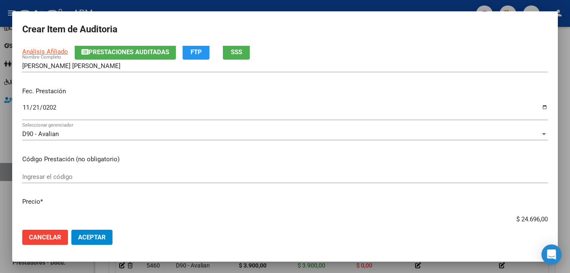
scroll to position [84, 0]
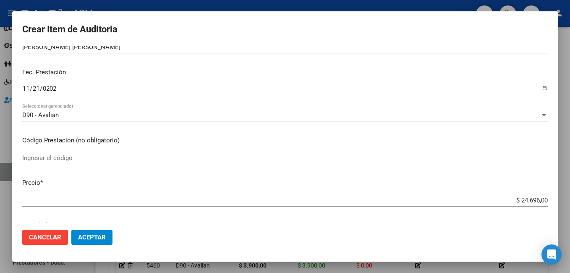
click at [47, 157] on input "Ingresar el código" at bounding box center [285, 158] width 526 height 8
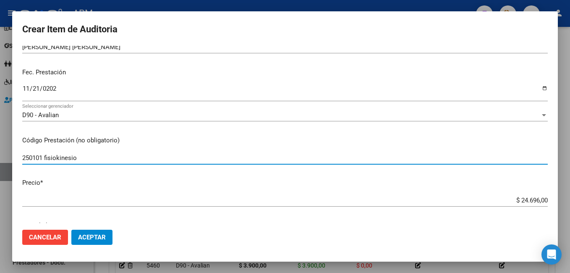
type input "250101 fisiokinesio"
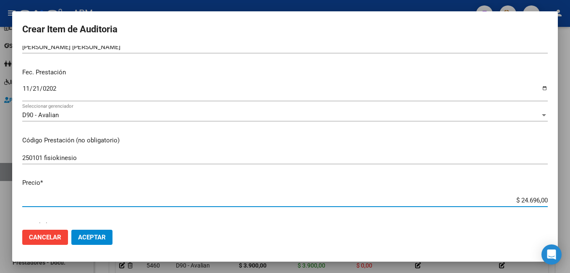
drag, startPoint x: 516, startPoint y: 202, endPoint x: 572, endPoint y: 209, distance: 56.3
click at [570, 209] on html "menu - APM person Firma Express Inicio Instructivos Contacto OS Reportes Tabler…" at bounding box center [285, 136] width 570 height 273
type input "$ 0,01"
type input "$ 0,19"
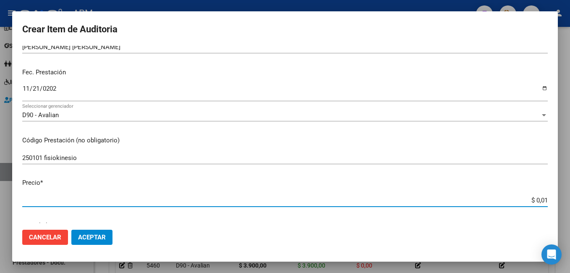
type input "$ 0,19"
type input "$ 1,95"
type input "$ 19,50"
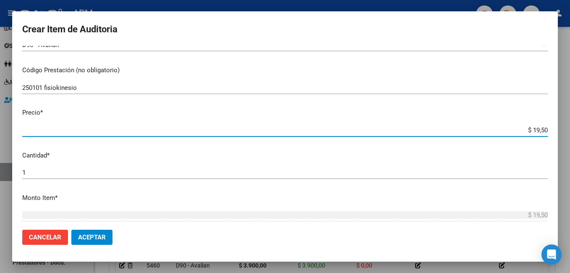
scroll to position [168, 0]
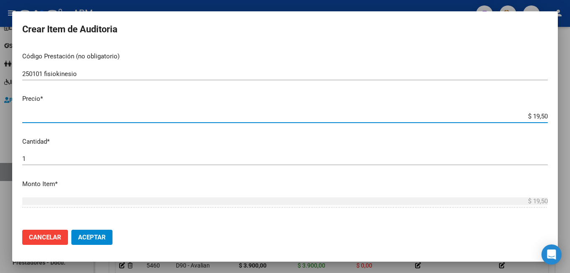
type input "$ 195,00"
type input "$ 1.950,00"
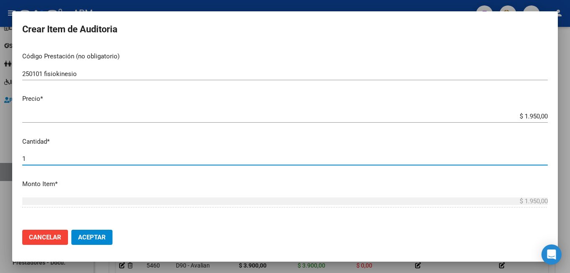
click at [26, 162] on input "1" at bounding box center [285, 159] width 526 height 8
type input "9"
type input "$ 17.550,00"
type input "9"
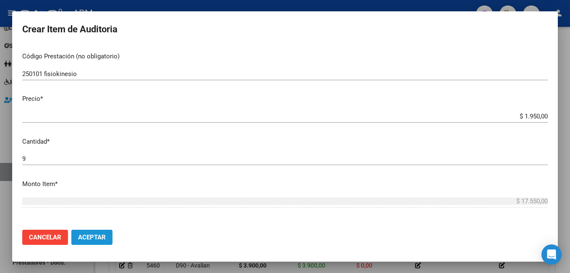
click at [82, 234] on span "Aceptar" at bounding box center [92, 238] width 28 height 8
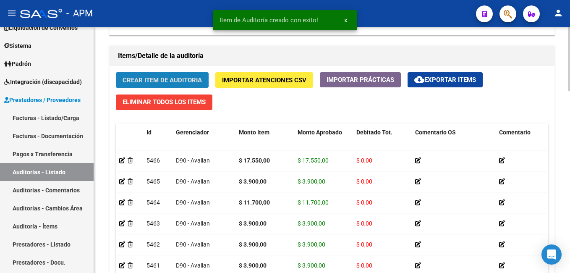
click at [157, 82] on span "Crear Item de Auditoria" at bounding box center [162, 80] width 79 height 8
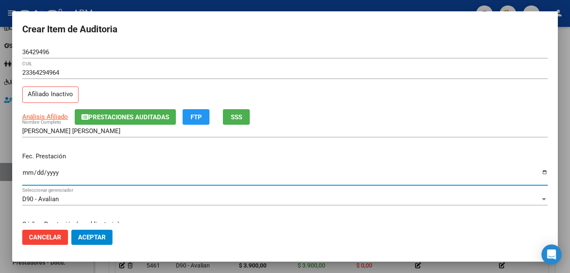
click at [30, 176] on input "Ingresar la fecha" at bounding box center [285, 175] width 526 height 13
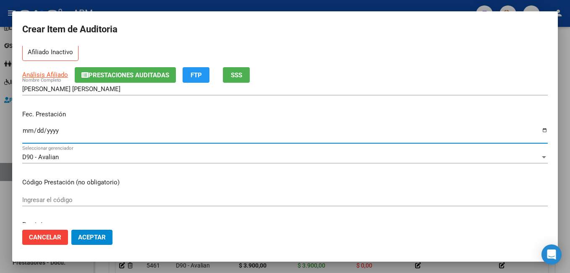
scroll to position [84, 0]
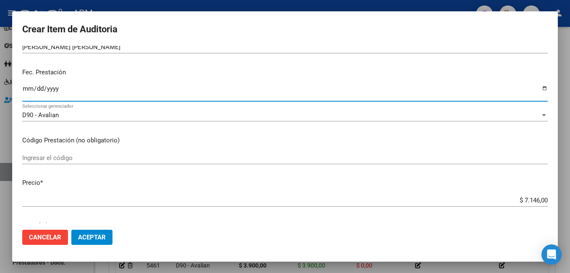
click at [68, 159] on input "Ingresar el código" at bounding box center [285, 158] width 526 height 8
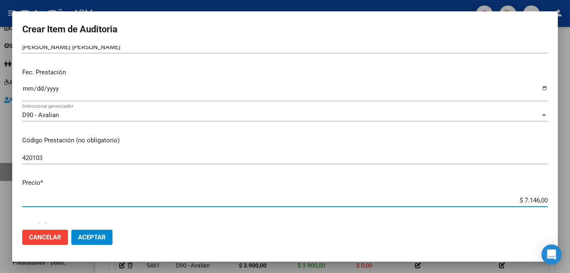
click at [32, 200] on input "$ 7.146,00" at bounding box center [285, 201] width 526 height 8
click at [32, 201] on input "$ 7.146,00" at bounding box center [285, 201] width 526 height 8
click at [61, 158] on input "420103" at bounding box center [285, 158] width 526 height 8
drag, startPoint x: 518, startPoint y: 201, endPoint x: 572, endPoint y: 201, distance: 54.2
click at [570, 201] on html "menu - APM person Firma Express Inicio Instructivos Contacto OS Reportes Tabler…" at bounding box center [285, 136] width 570 height 273
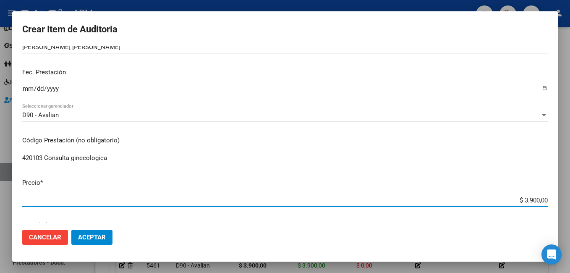
click at [96, 241] on span "Aceptar" at bounding box center [92, 238] width 28 height 8
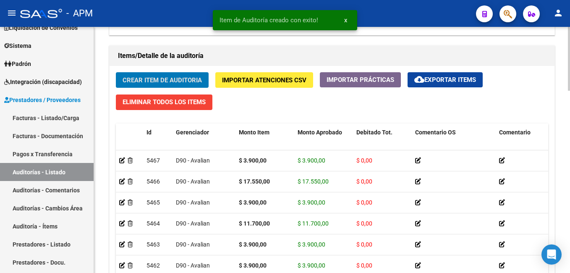
click at [152, 76] on span "Crear Item de Auditoria" at bounding box center [162, 80] width 79 height 8
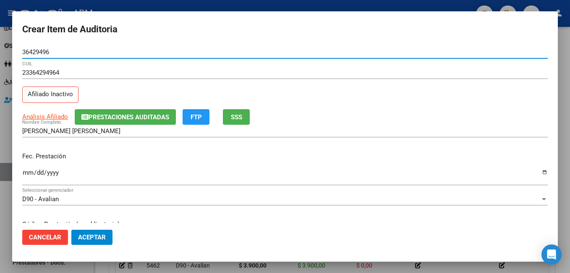
click at [25, 176] on input "Ingresar la fecha" at bounding box center [285, 175] width 526 height 13
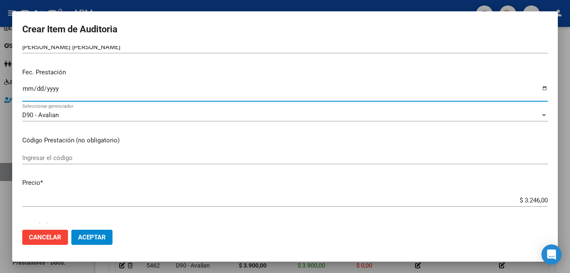
click at [52, 160] on input "Ingresar el código" at bounding box center [285, 158] width 526 height 8
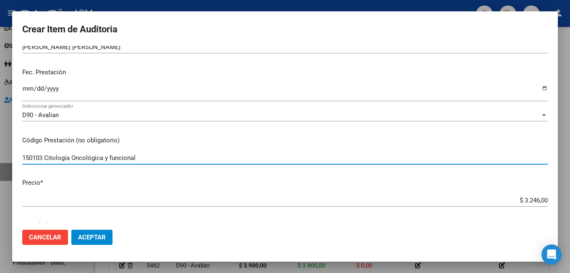
click at [92, 237] on span "Aceptar" at bounding box center [92, 238] width 28 height 8
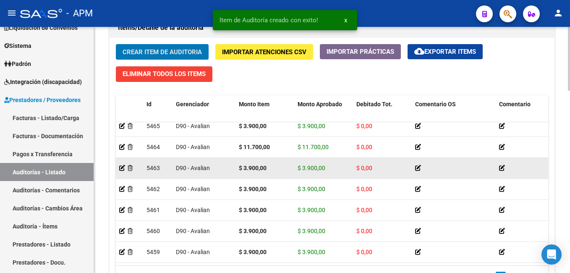
scroll to position [703, 0]
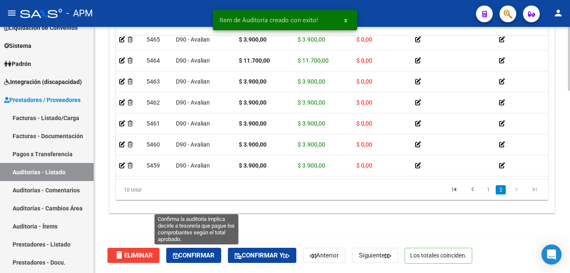
click at [189, 253] on span "Confirmar" at bounding box center [194, 256] width 42 height 8
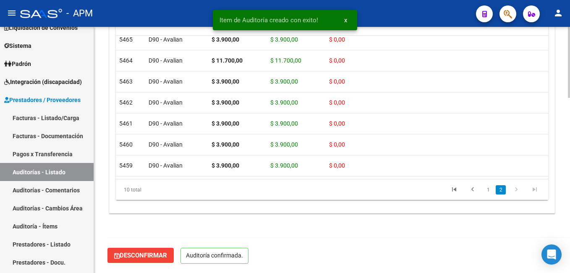
scroll to position [608, 0]
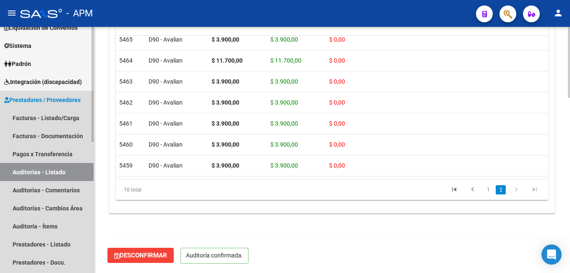
click at [34, 166] on link "Auditorías - Listado" at bounding box center [47, 172] width 94 height 18
